Goal: Entertainment & Leisure: Consume media (video, audio)

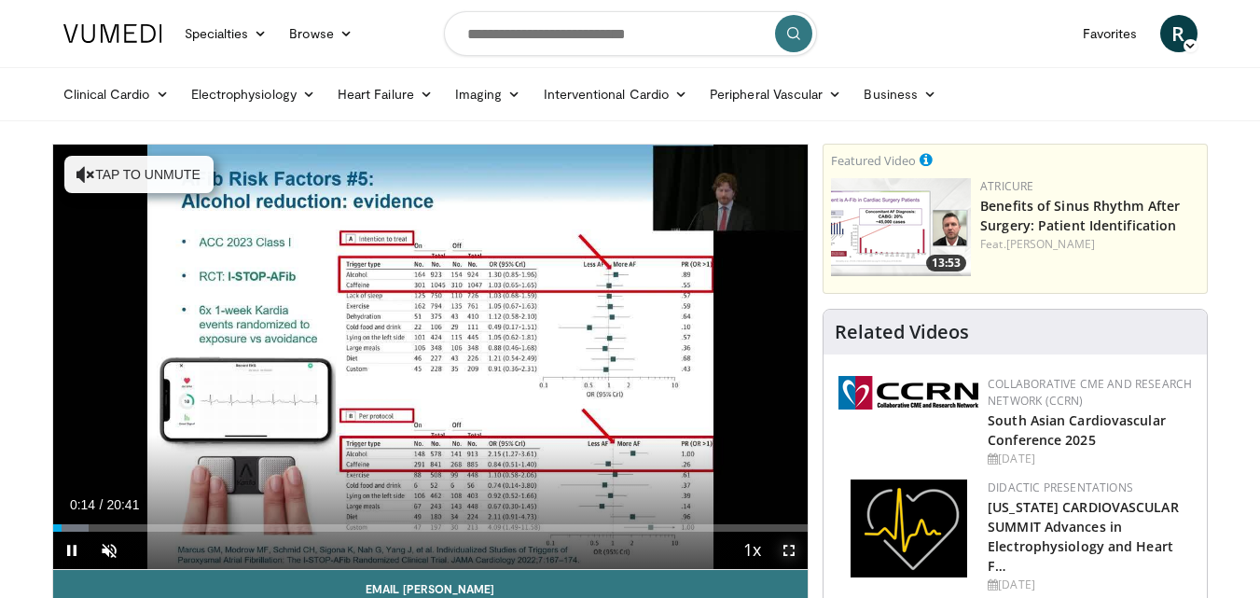
click at [784, 546] on span "Video Player" at bounding box center [788, 550] width 37 height 37
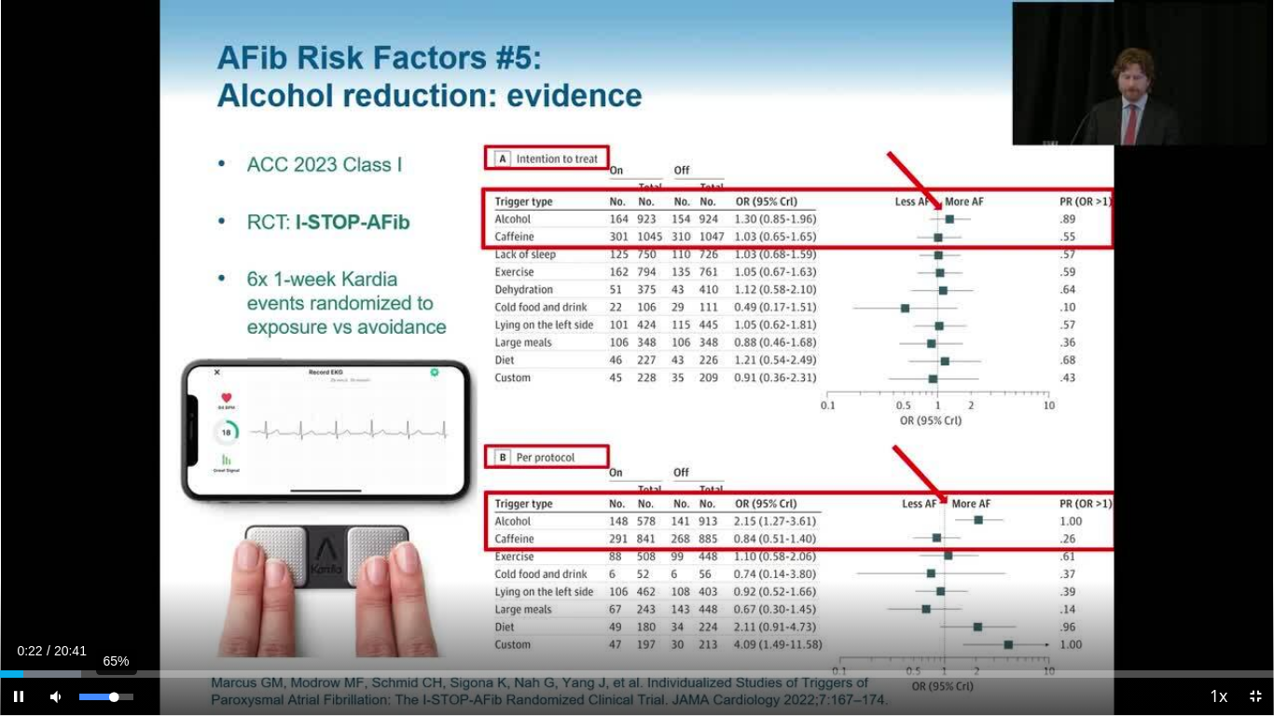
click at [115, 597] on div "65%" at bounding box center [105, 697] width 53 height 7
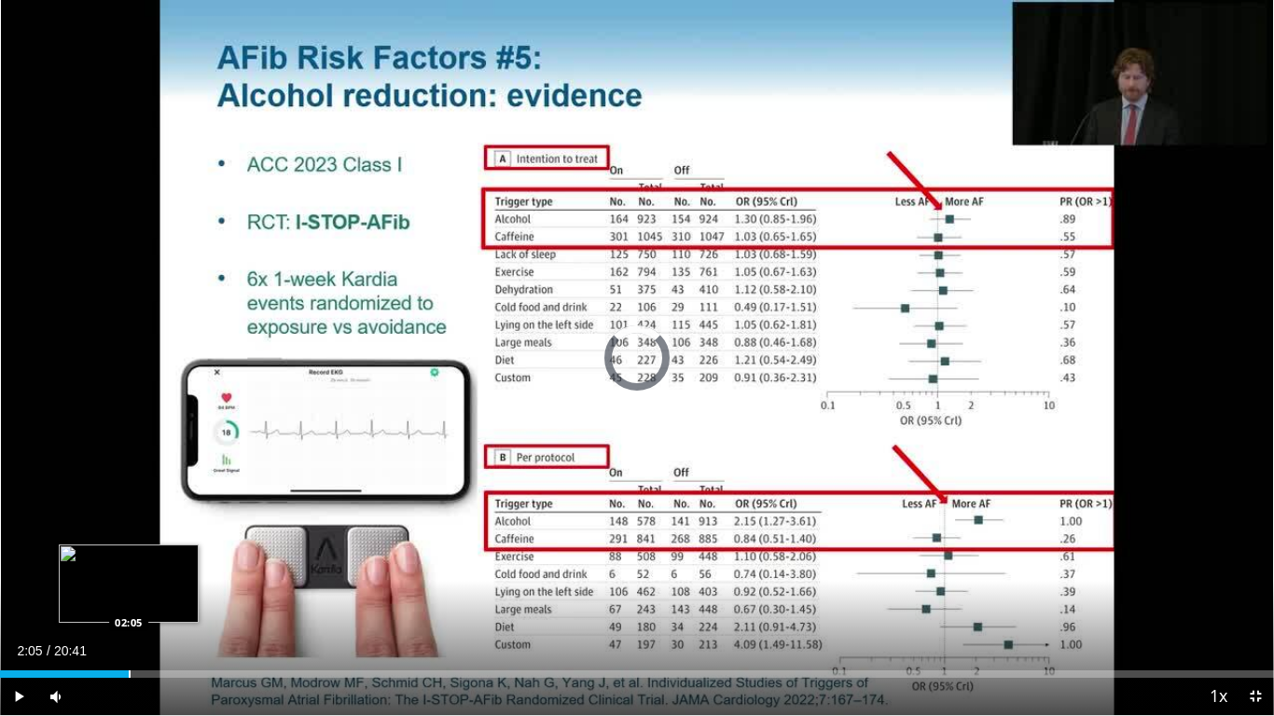
click at [129, 597] on div "Progress Bar" at bounding box center [130, 673] width 2 height 7
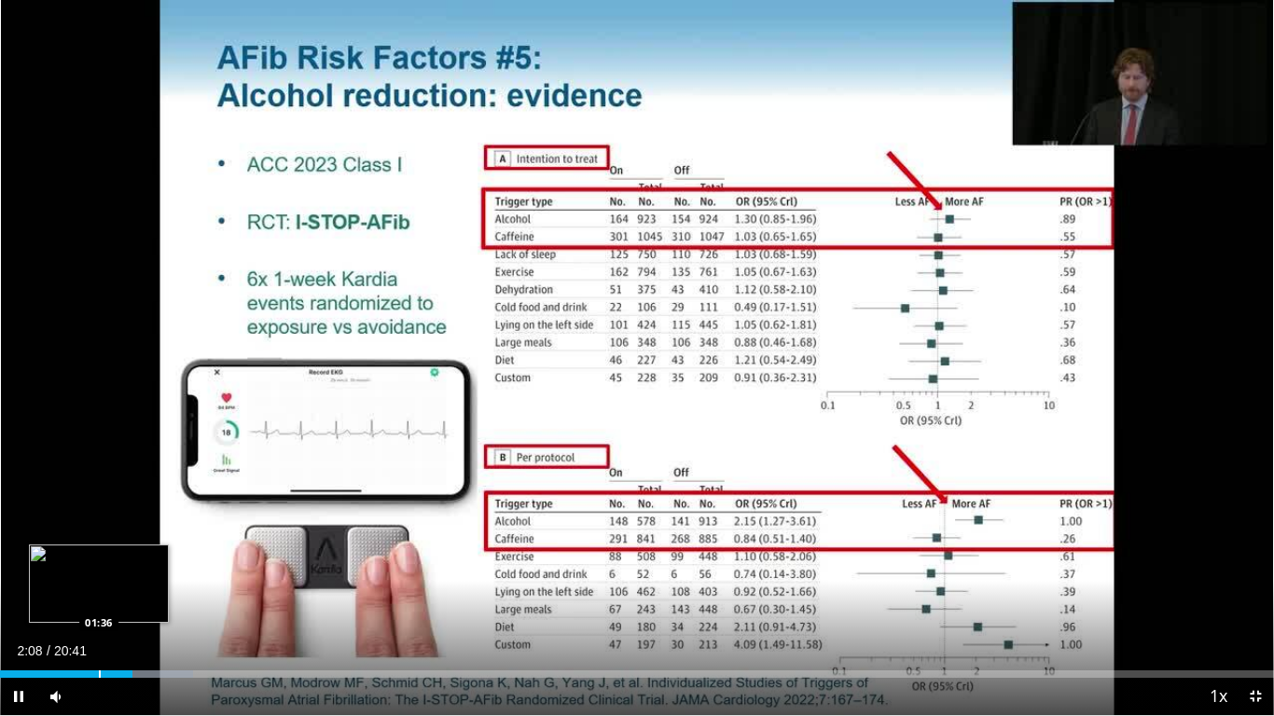
click at [99, 597] on div "Progress Bar" at bounding box center [100, 673] width 2 height 7
click at [24, 597] on span "Video Player" at bounding box center [18, 696] width 37 height 37
click at [19, 597] on span "Video Player" at bounding box center [18, 696] width 37 height 37
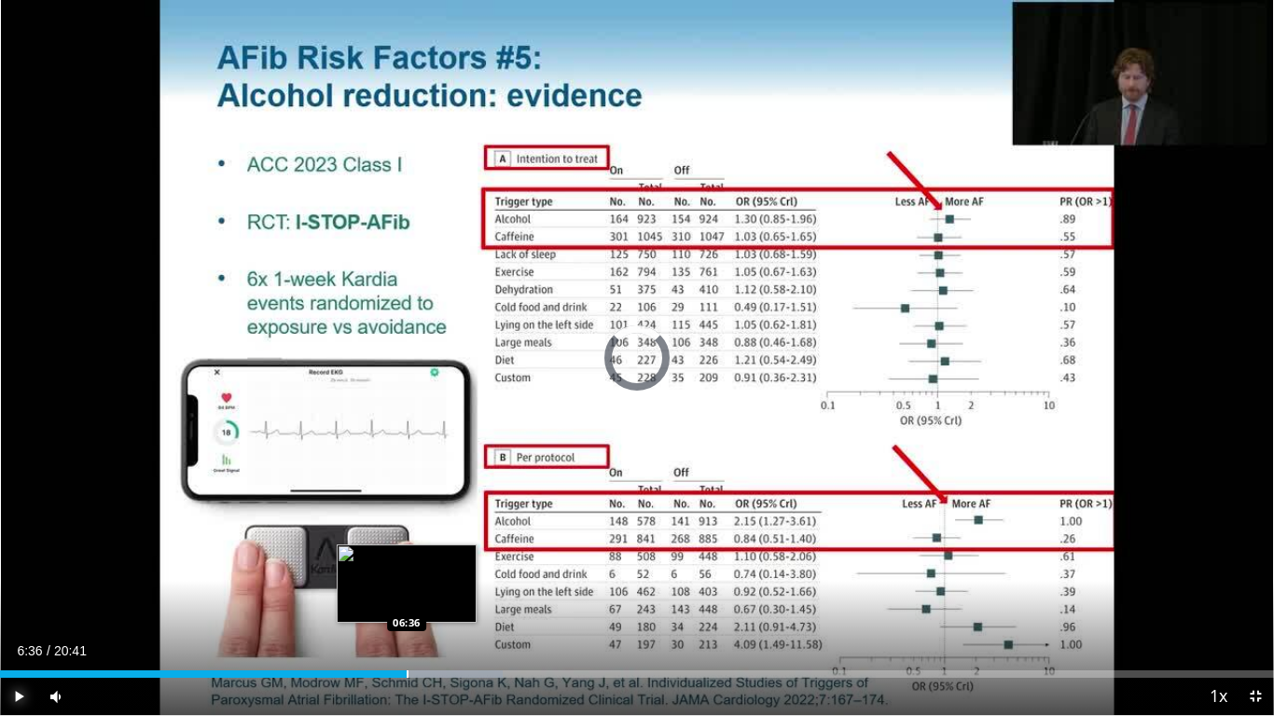
click at [407, 597] on div "Progress Bar" at bounding box center [408, 673] width 2 height 7
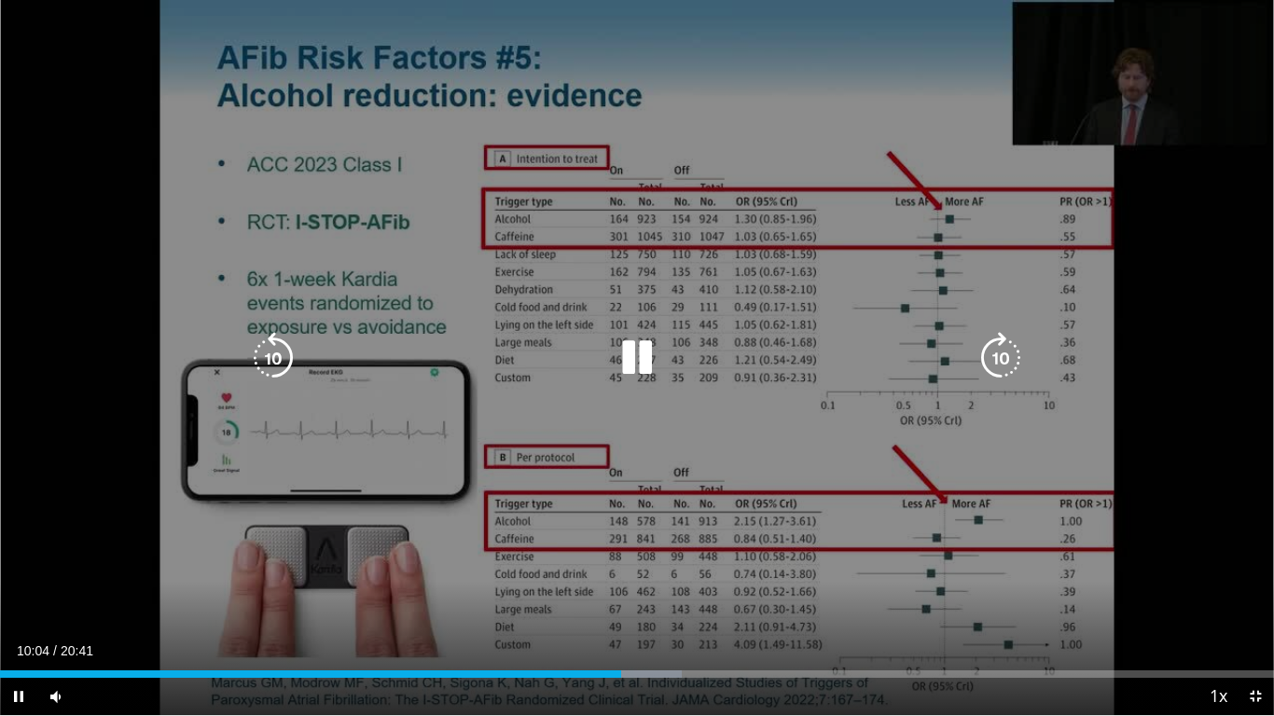
click at [632, 347] on icon "Video Player" at bounding box center [637, 358] width 52 height 52
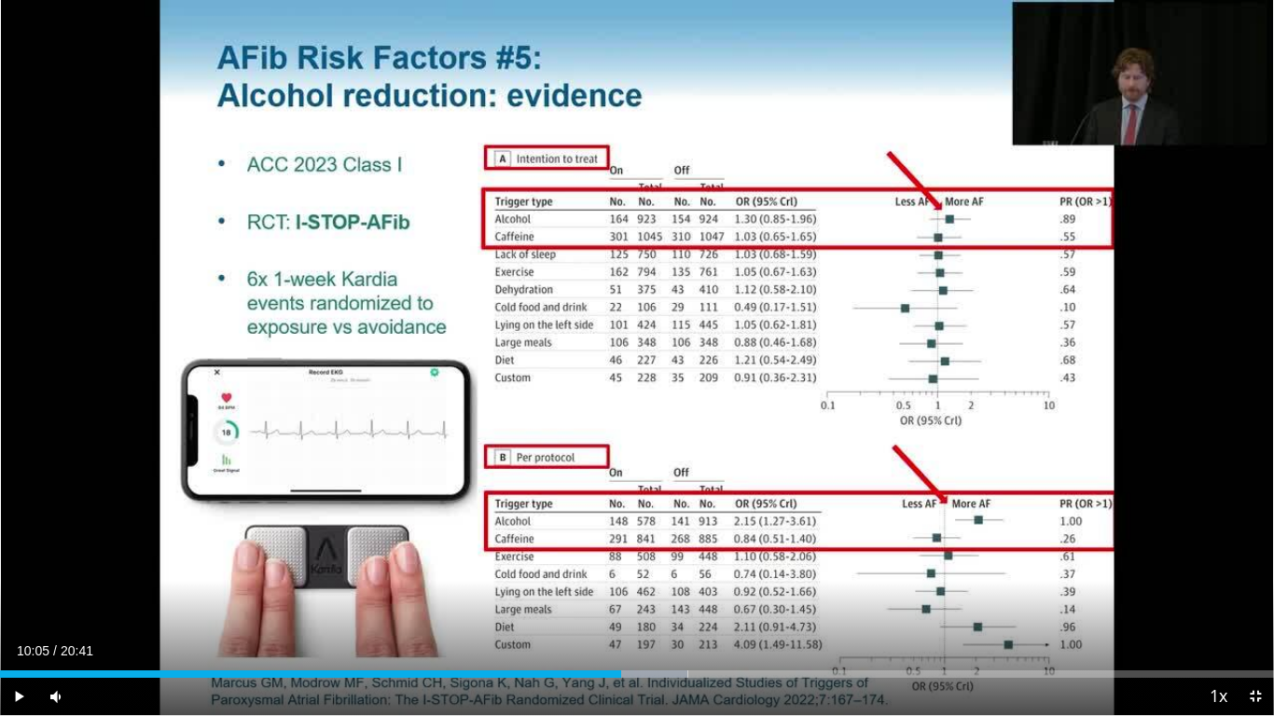
click at [618, 339] on button "Video Player" at bounding box center [636, 357] width 37 height 37
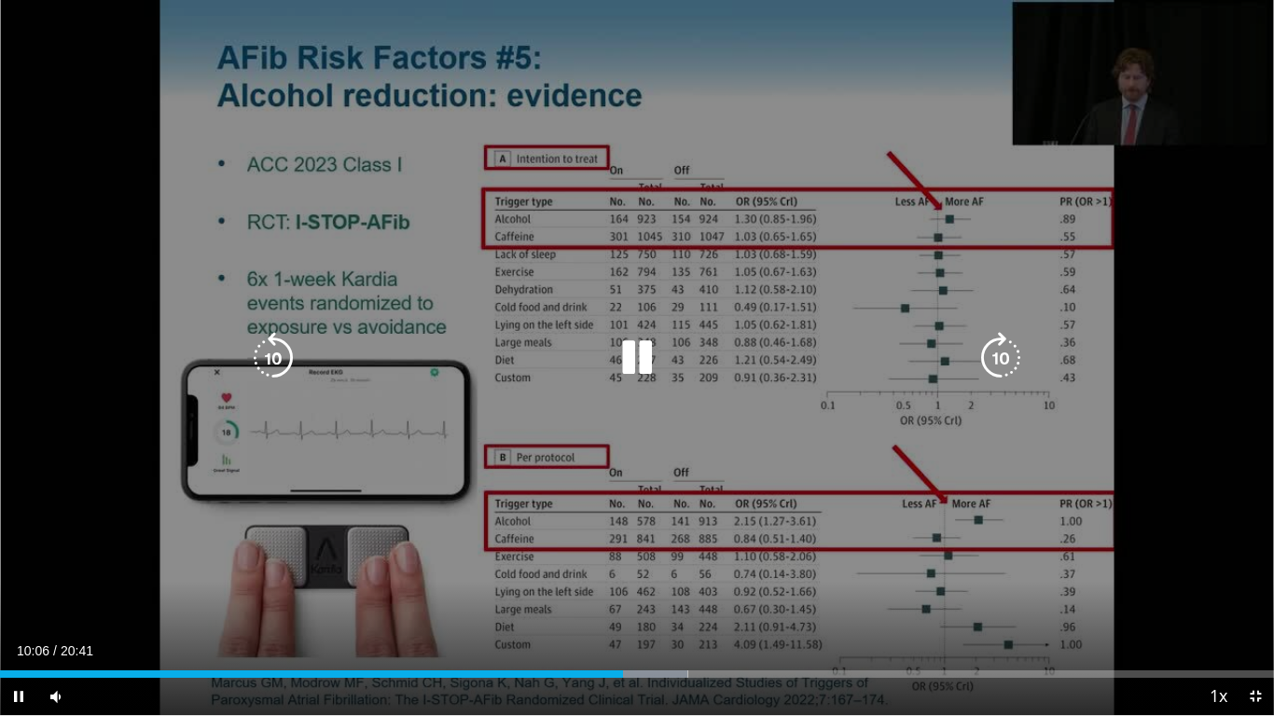
click at [655, 350] on icon "Video Player" at bounding box center [637, 358] width 52 height 52
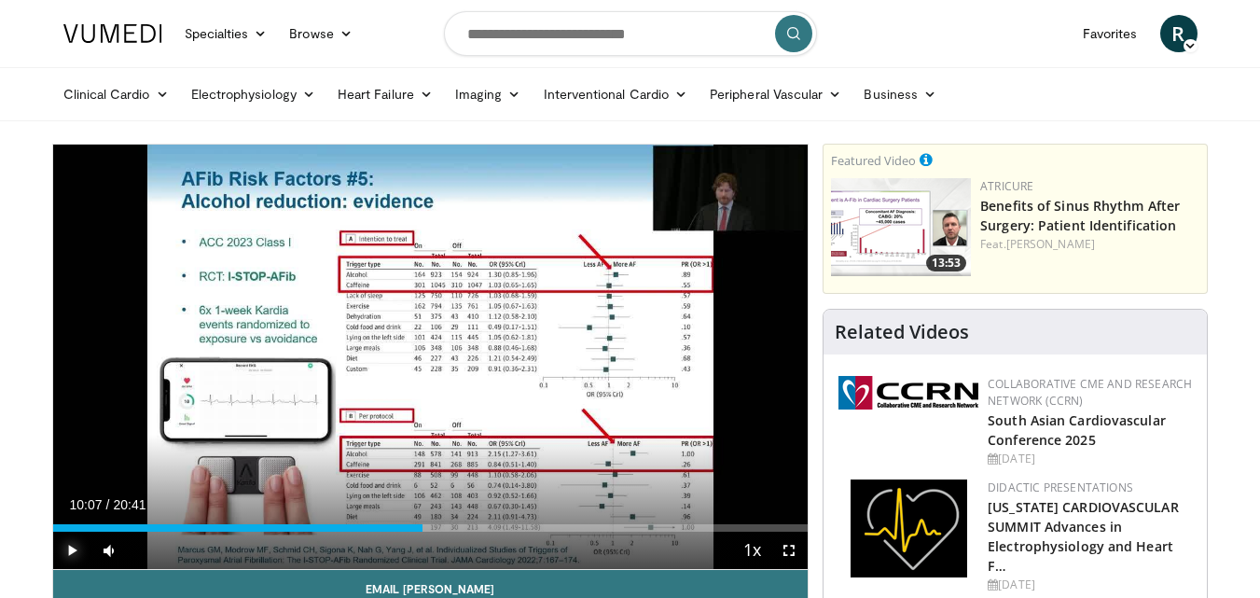
click at [70, 547] on span "Video Player" at bounding box center [71, 550] width 37 height 37
click at [791, 546] on span "Video Player" at bounding box center [788, 550] width 37 height 37
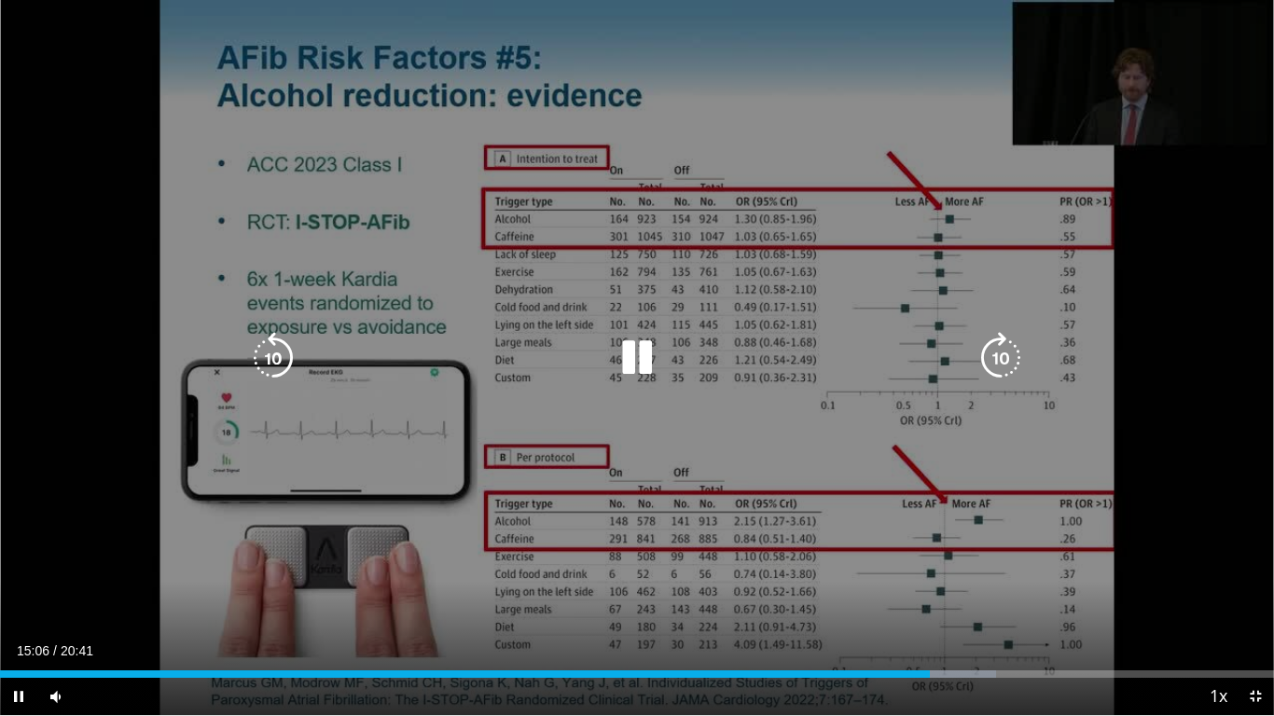
click at [635, 348] on icon "Video Player" at bounding box center [637, 358] width 52 height 52
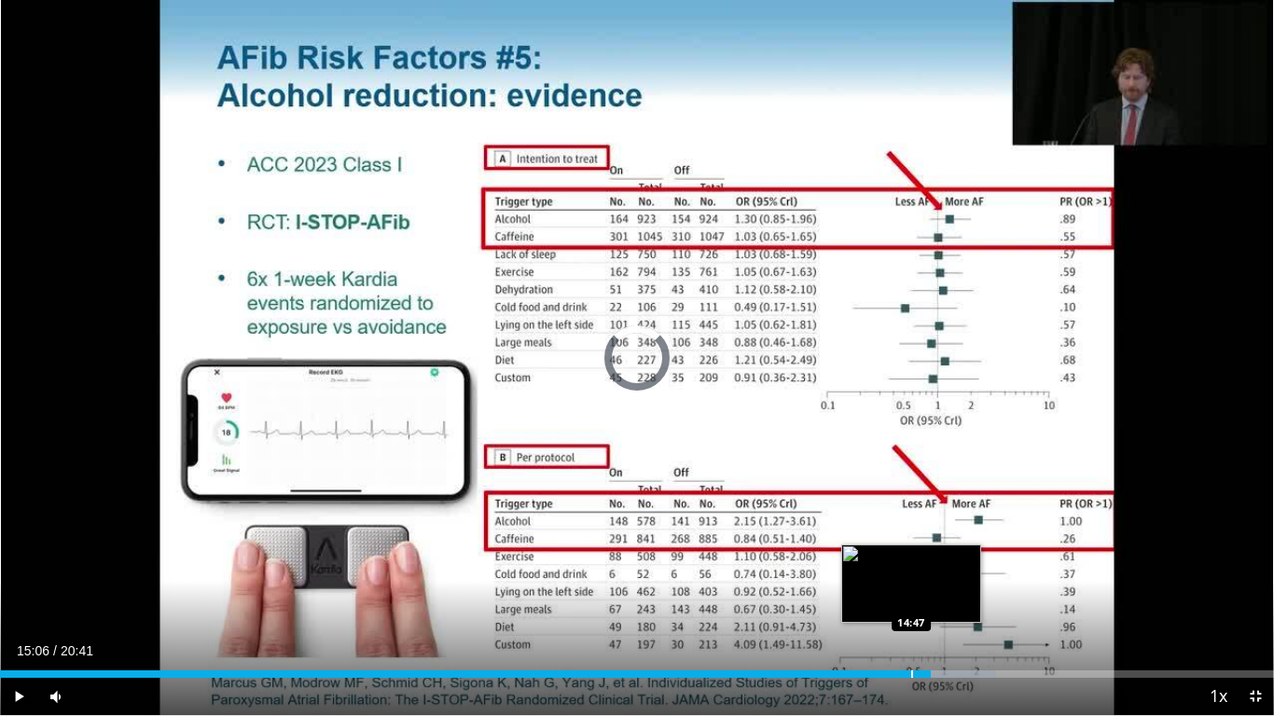
click at [911, 597] on div "Progress Bar" at bounding box center [912, 673] width 2 height 7
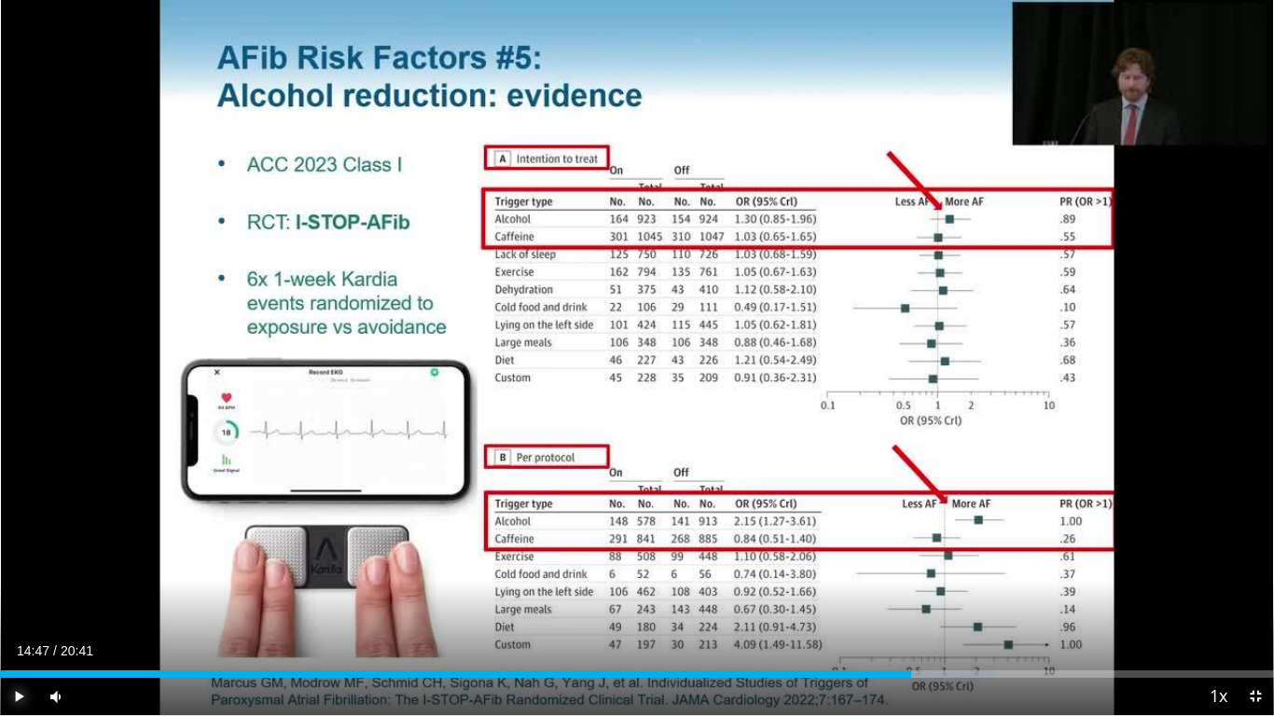
click at [13, 597] on span "Video Player" at bounding box center [18, 696] width 37 height 37
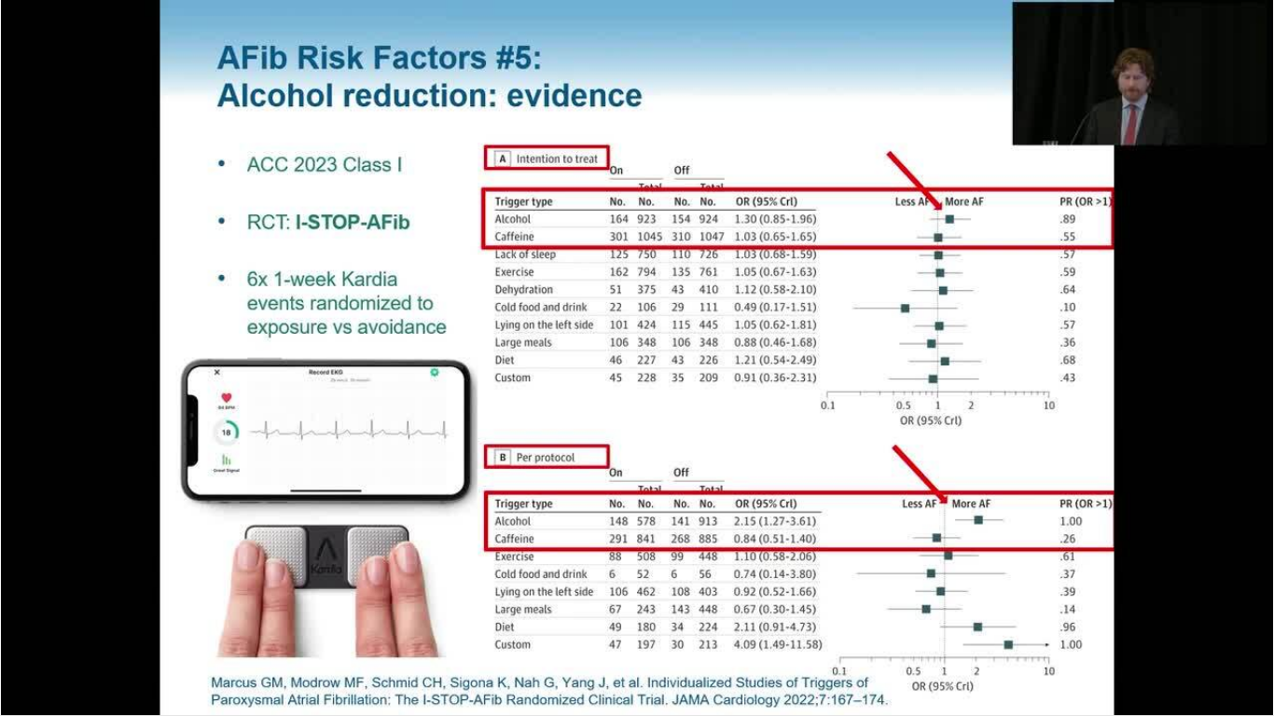
click at [887, 597] on div "10 seconds Tap to unmute" at bounding box center [637, 357] width 1274 height 715
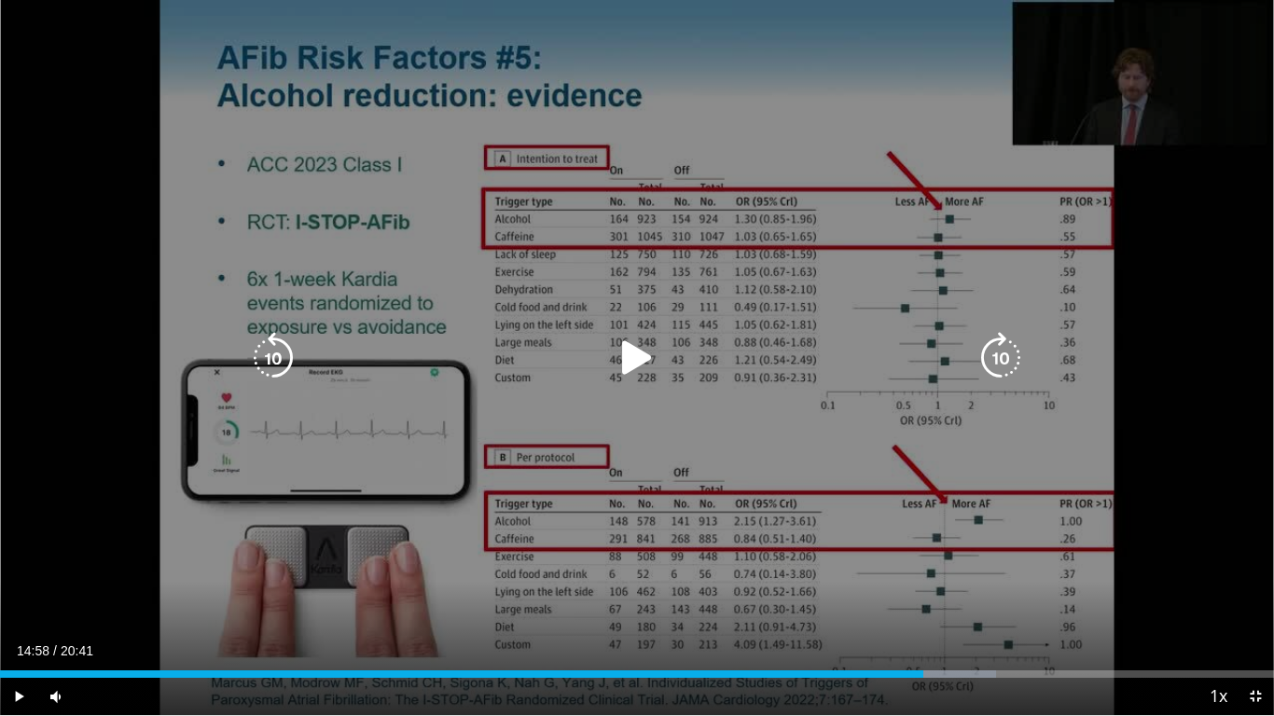
click at [749, 553] on div "10 seconds Tap to unmute" at bounding box center [637, 357] width 1274 height 715
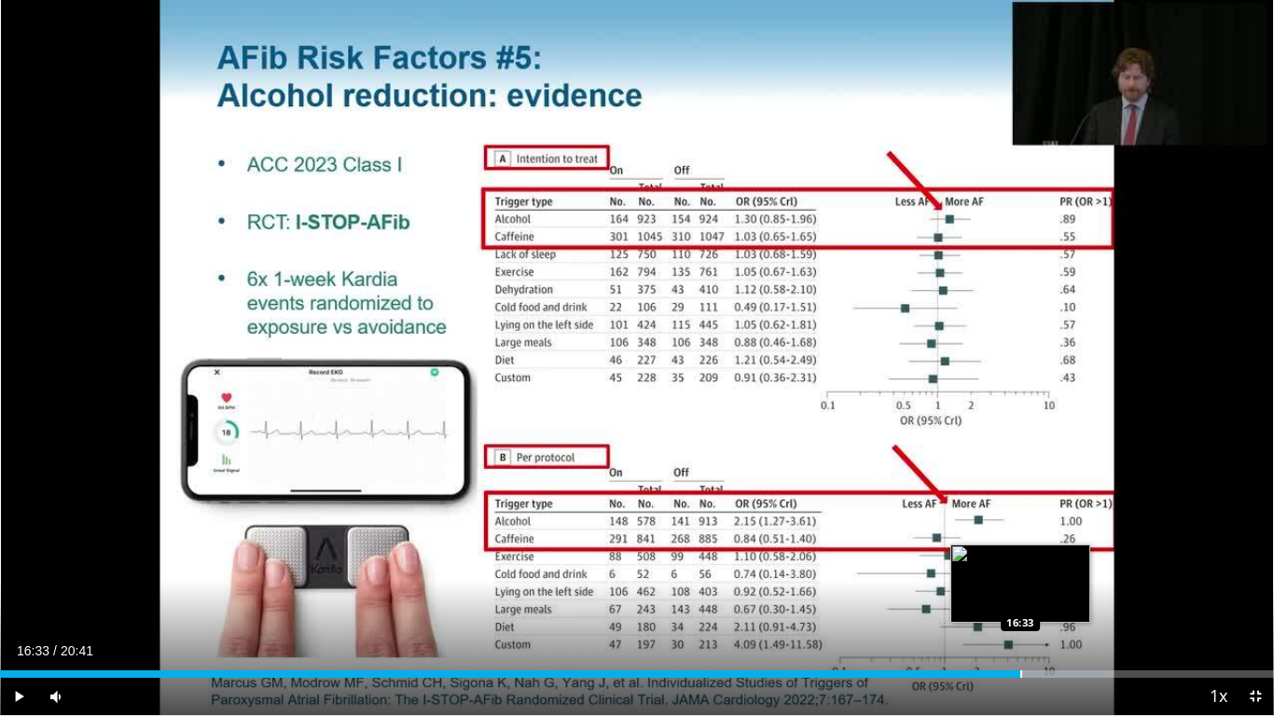
click at [1020, 597] on div "Progress Bar" at bounding box center [1021, 673] width 2 height 7
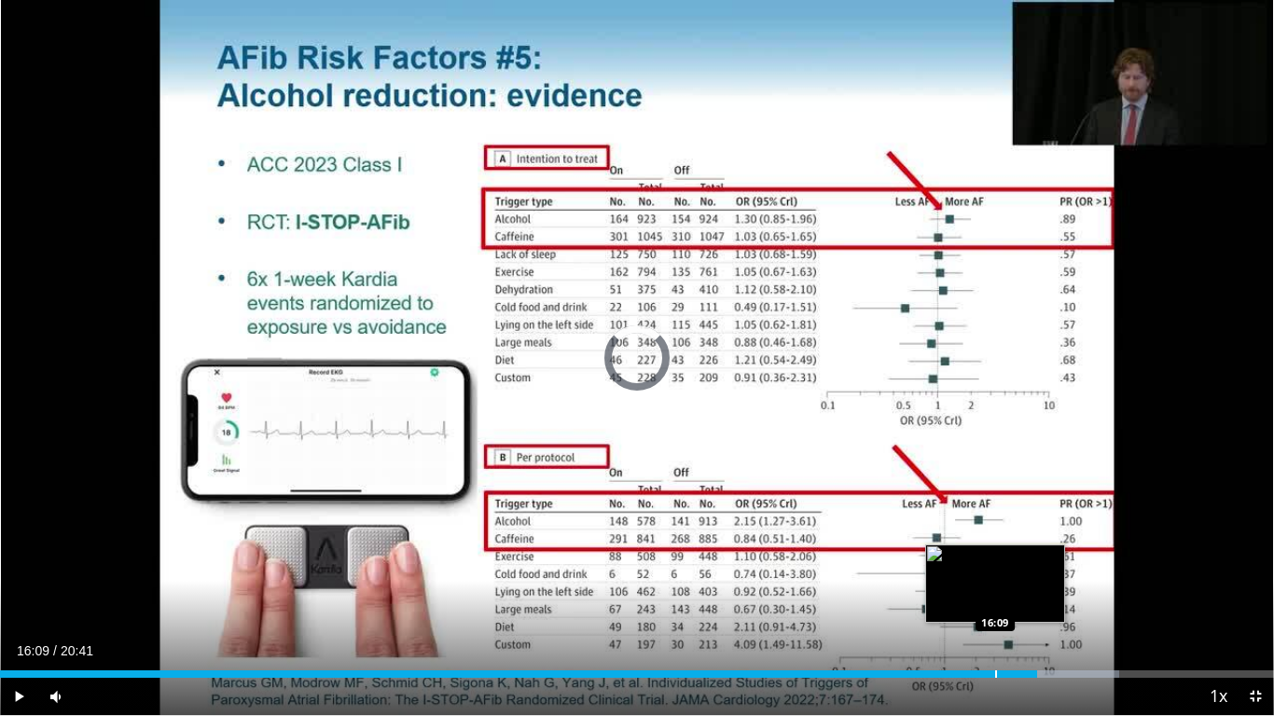
click at [995, 597] on div "Progress Bar" at bounding box center [996, 673] width 2 height 7
click at [975, 597] on div "Progress Bar" at bounding box center [976, 673] width 2 height 7
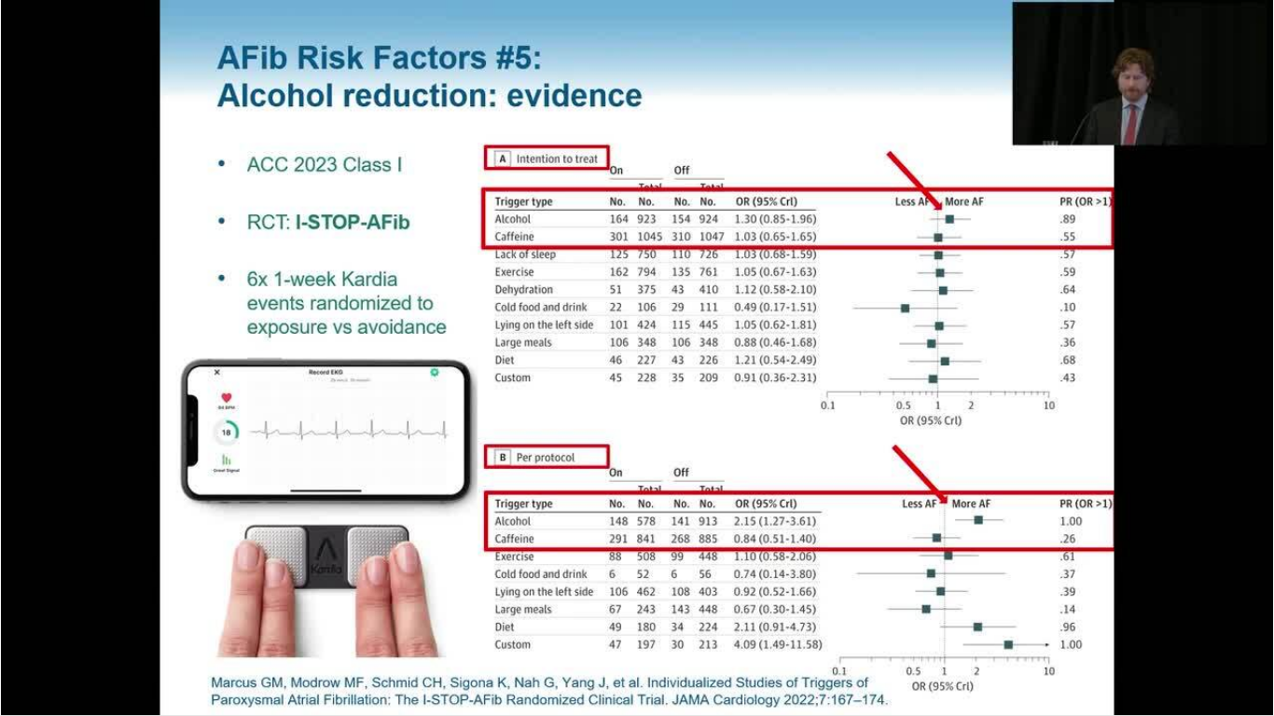
click at [950, 597] on div "10 seconds Tap to unmute" at bounding box center [637, 357] width 1274 height 715
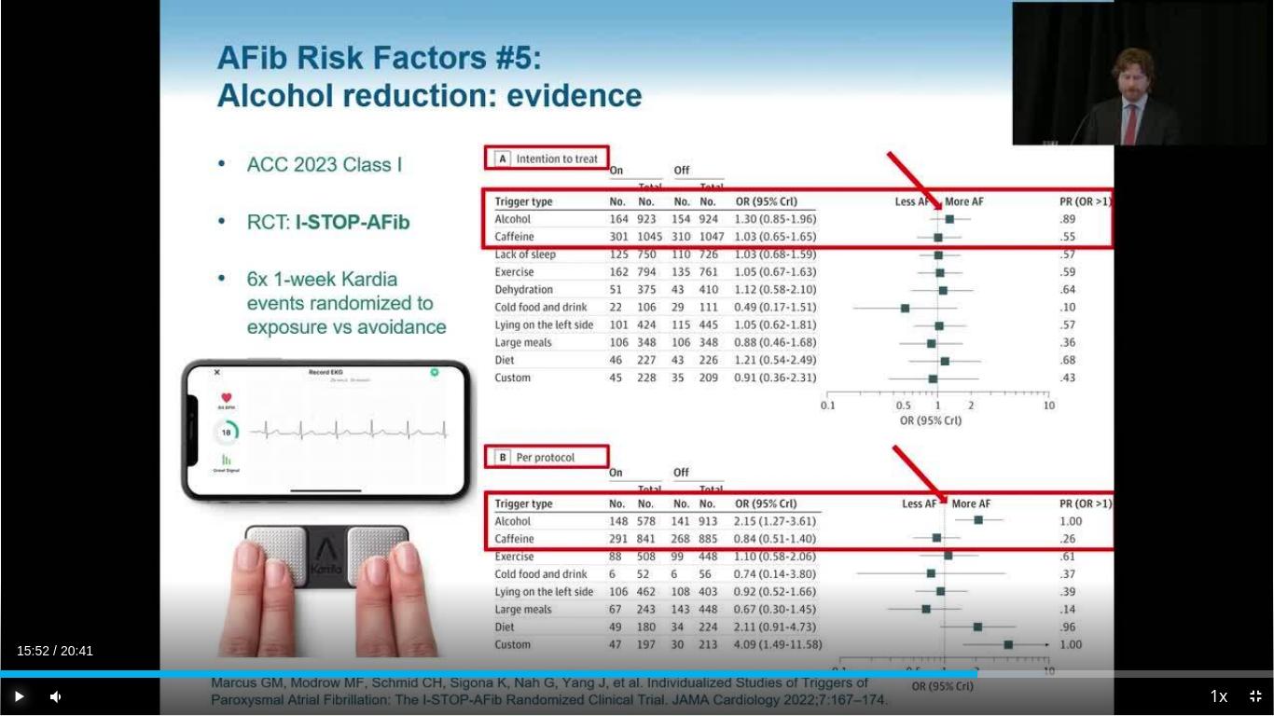
click at [19, 597] on span "Video Player" at bounding box center [18, 696] width 37 height 37
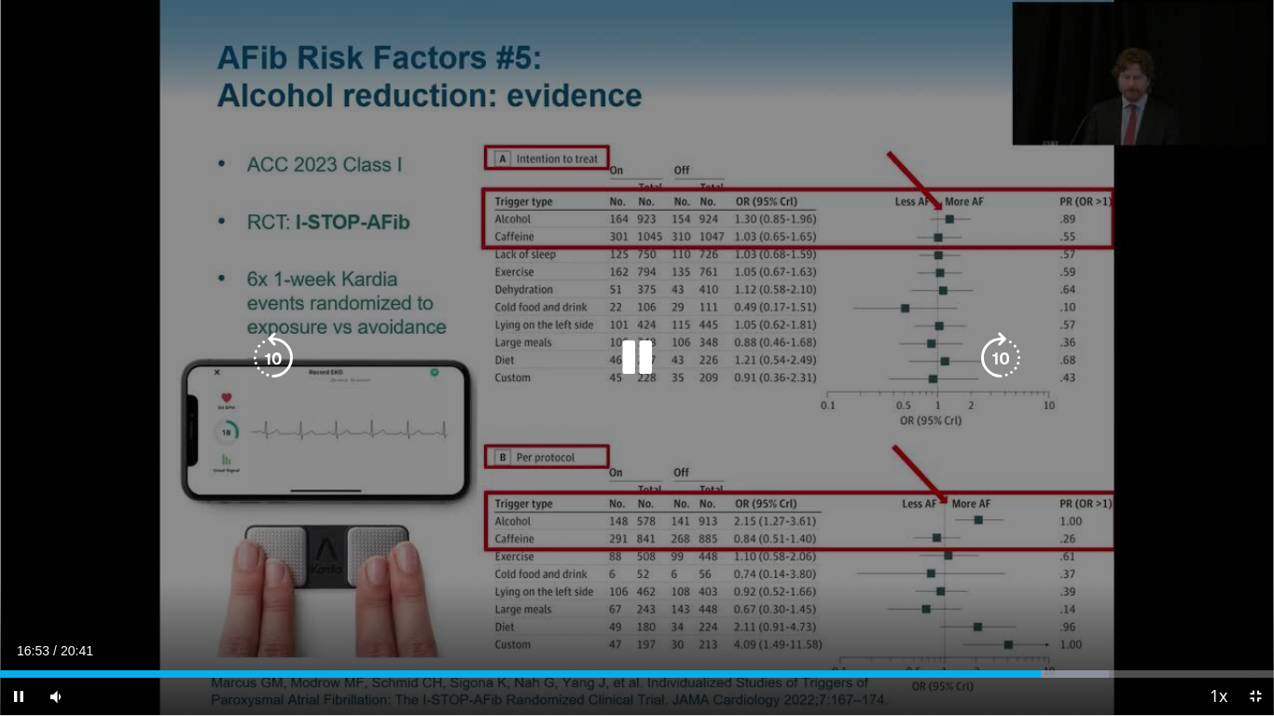
click at [635, 345] on icon "Video Player" at bounding box center [637, 358] width 52 height 52
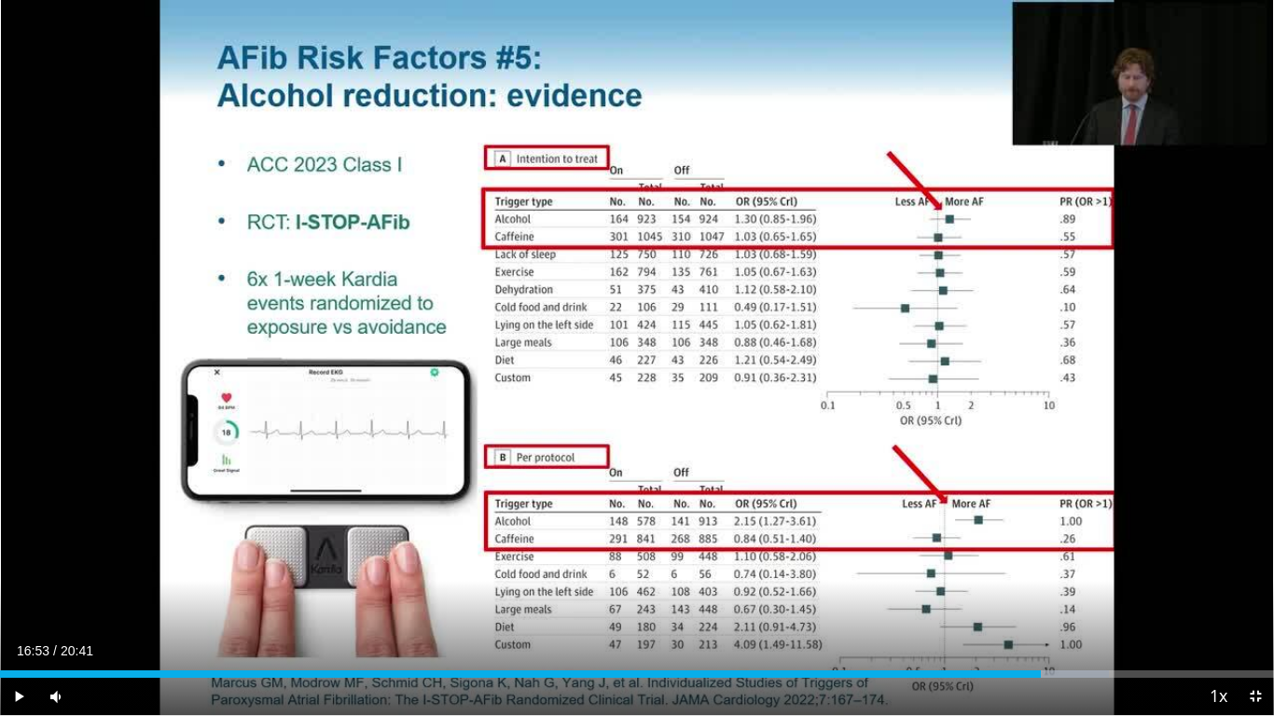
click at [618, 339] on button "Video Player" at bounding box center [636, 357] width 37 height 37
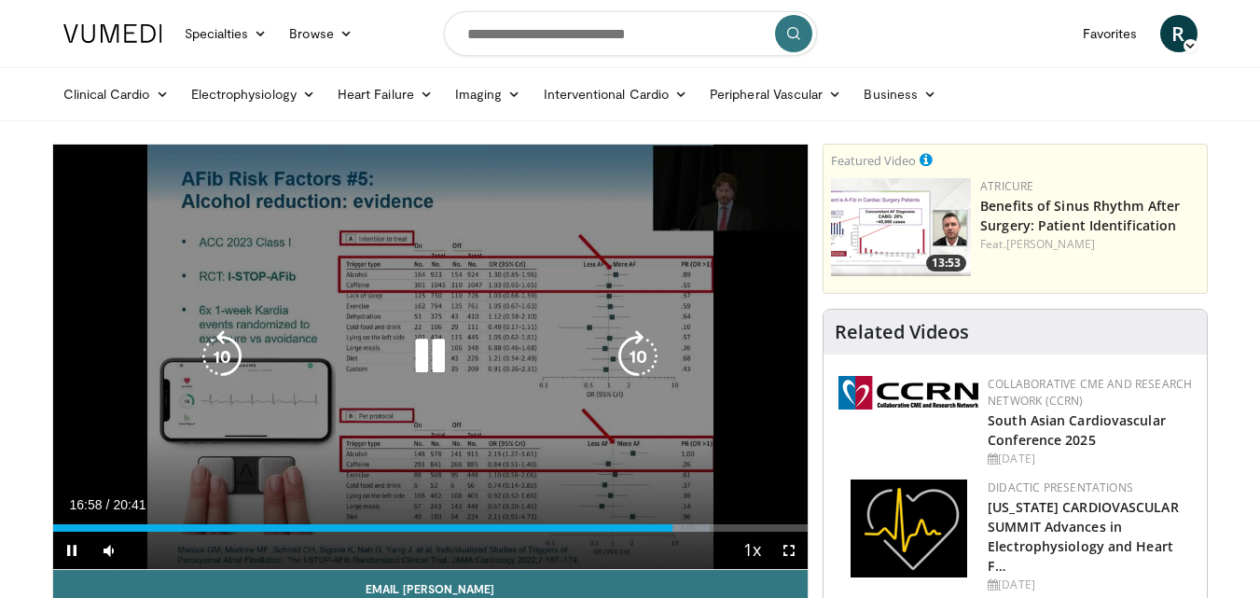
click at [431, 378] on icon "Video Player" at bounding box center [430, 356] width 52 height 52
click at [418, 362] on icon "Video Player" at bounding box center [430, 356] width 52 height 52
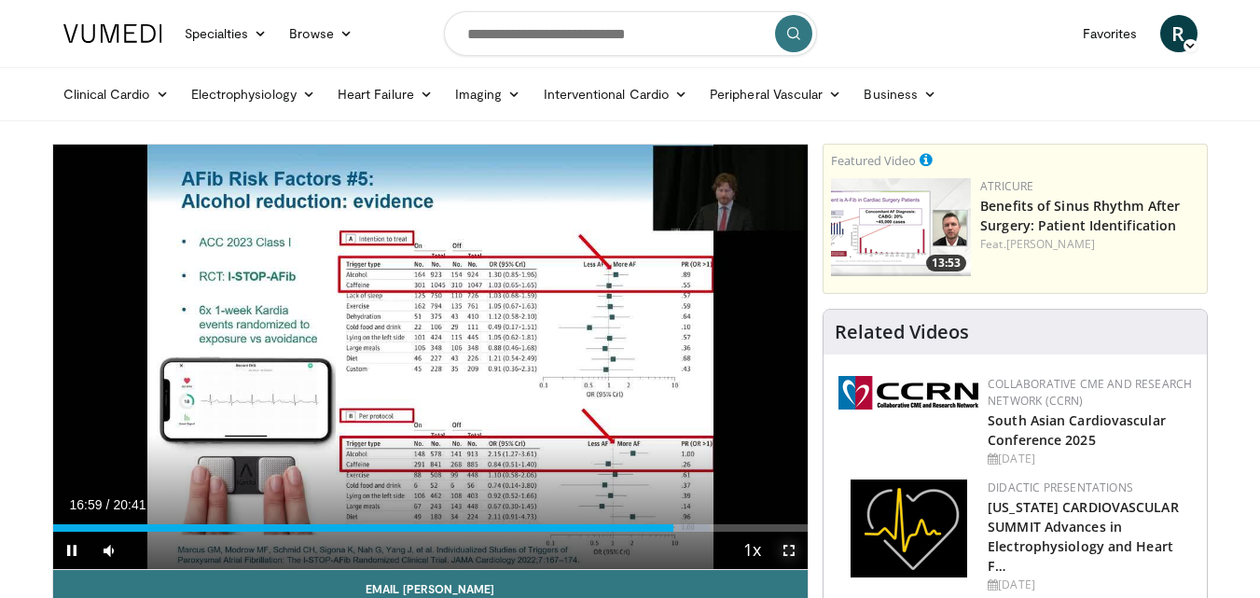
click at [783, 548] on span "Video Player" at bounding box center [788, 550] width 37 height 37
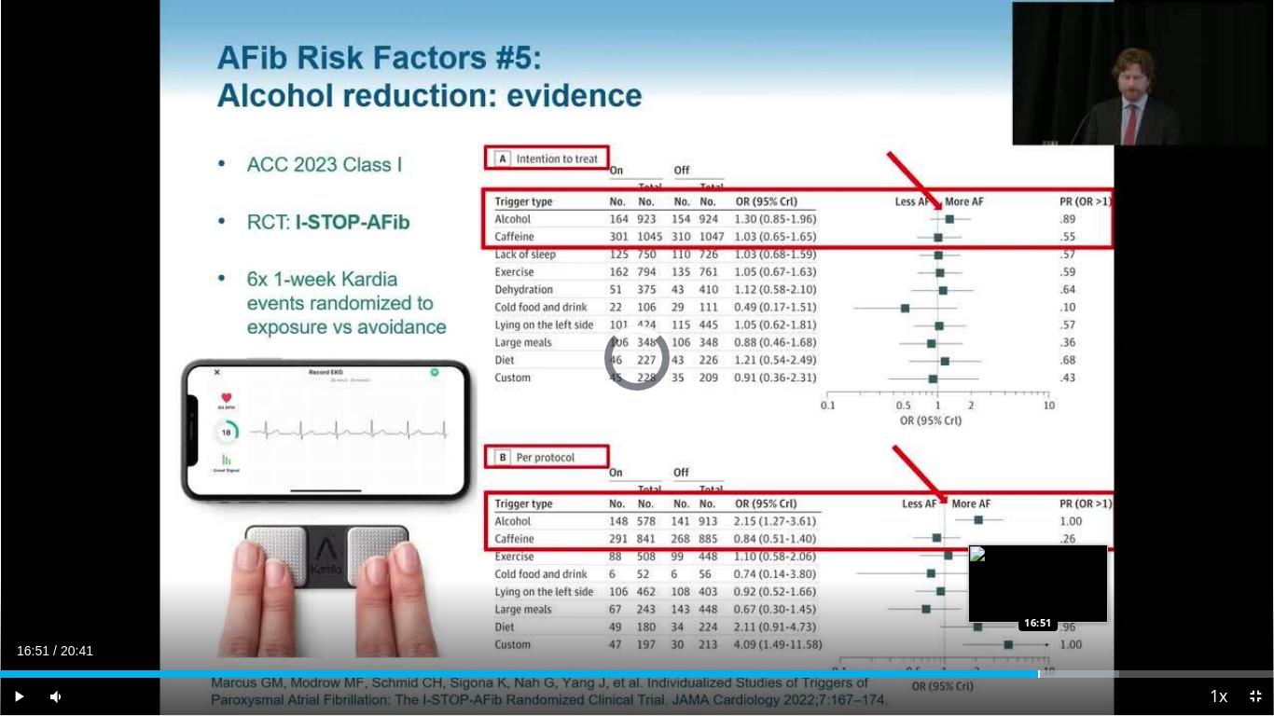
click at [1038, 597] on div "Progress Bar" at bounding box center [1039, 673] width 2 height 7
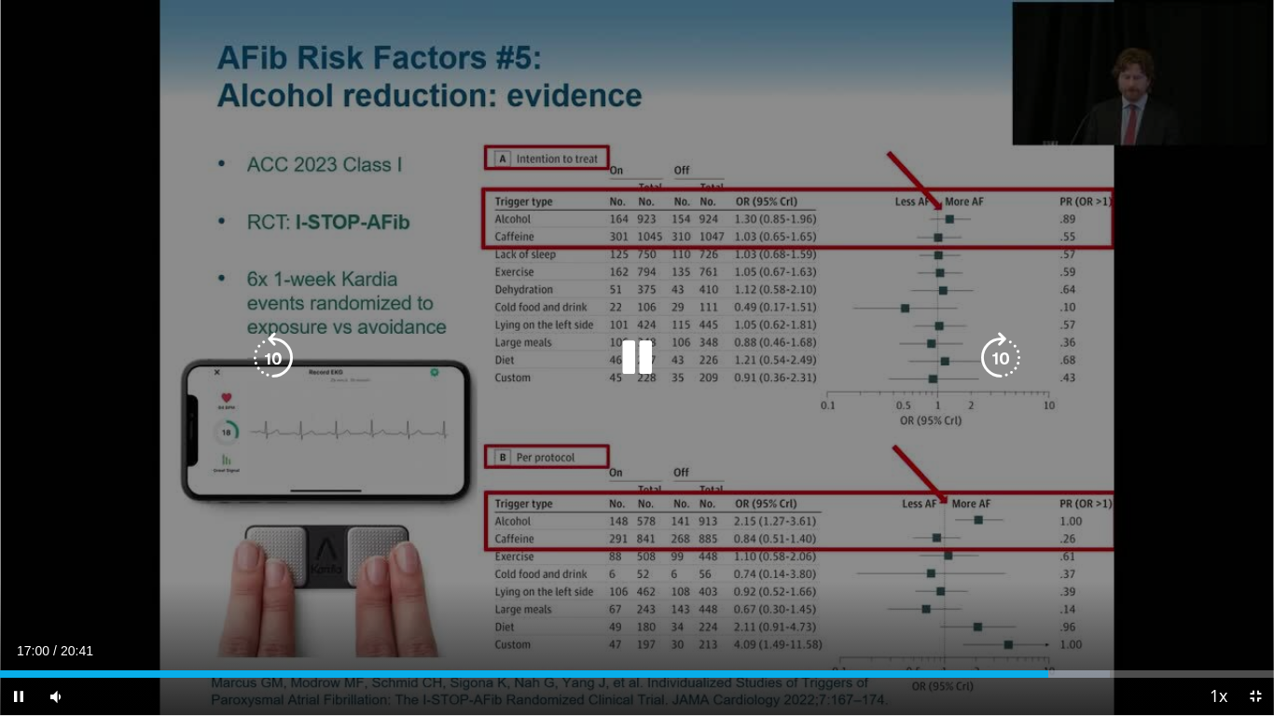
click at [641, 362] on icon "Video Player" at bounding box center [637, 358] width 52 height 52
click at [629, 348] on icon "Video Player" at bounding box center [637, 358] width 52 height 52
